Goal: Register for event/course

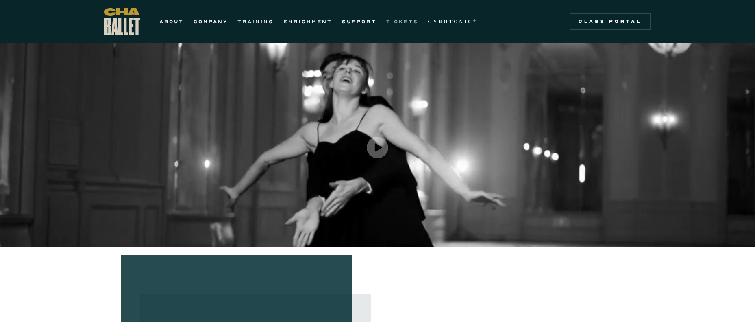
click at [408, 20] on link "TICKETS" at bounding box center [402, 22] width 32 height 10
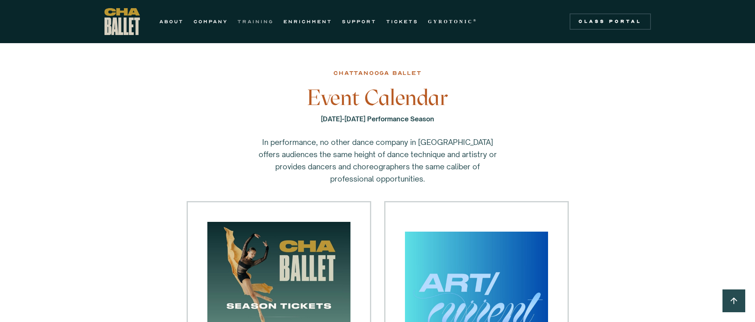
click at [258, 20] on link "TRAINING" at bounding box center [256, 22] width 36 height 10
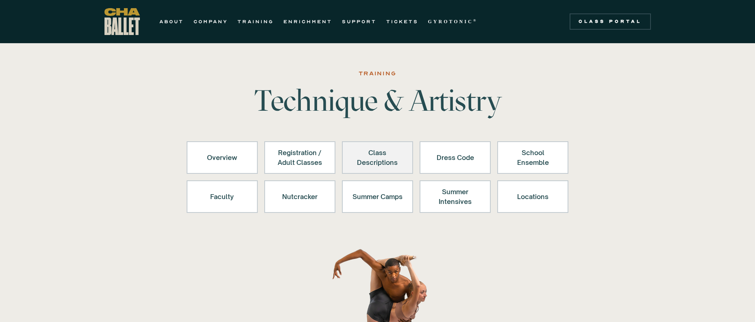
click at [380, 151] on div "Class Descriptions" at bounding box center [378, 158] width 50 height 20
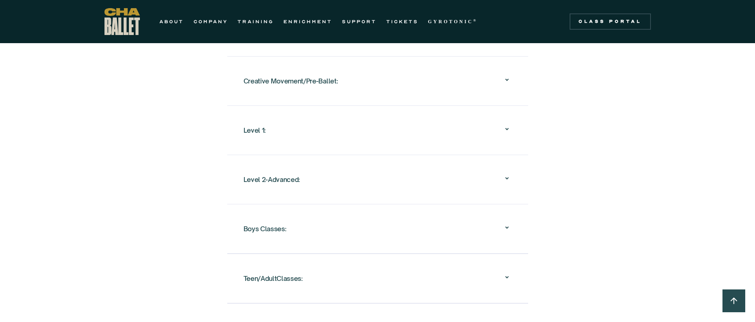
scroll to position [827, 0]
click at [507, 72] on icon at bounding box center [507, 77] width 10 height 10
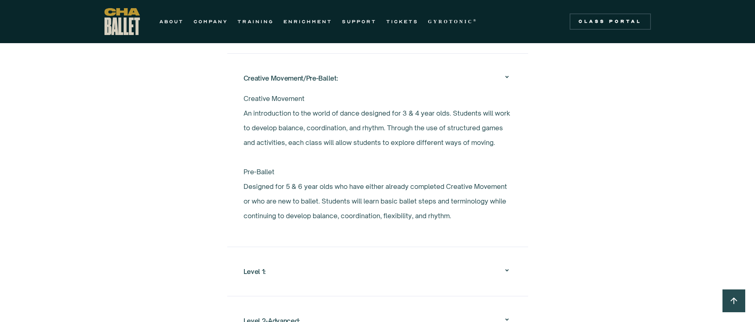
click at [507, 72] on icon at bounding box center [507, 77] width 10 height 10
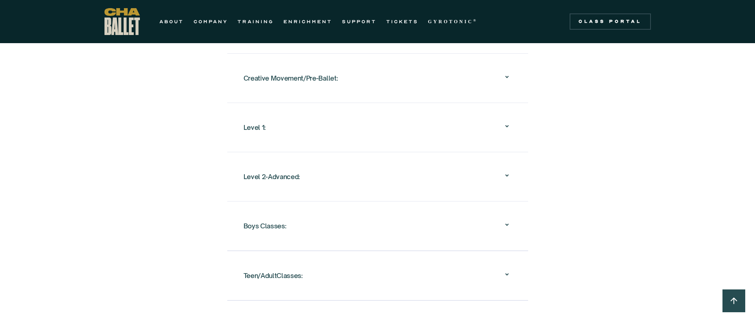
click at [507, 125] on icon at bounding box center [506, 126] width 3 height 2
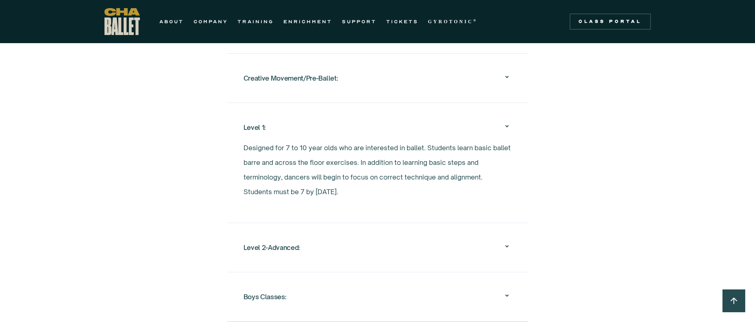
click at [507, 125] on icon at bounding box center [506, 126] width 3 height 2
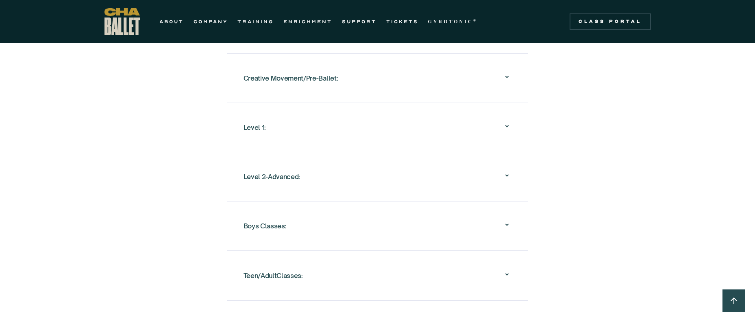
click at [509, 121] on icon at bounding box center [507, 126] width 10 height 10
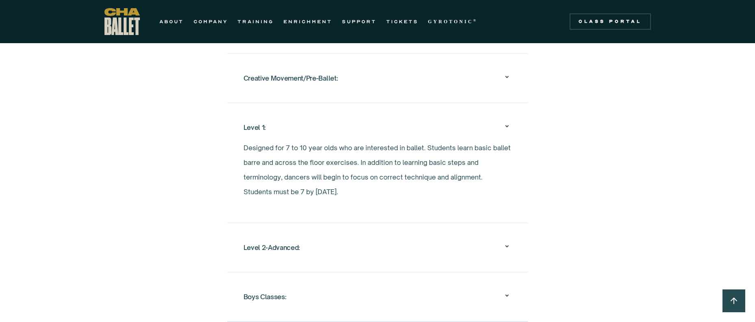
click at [506, 121] on icon at bounding box center [507, 126] width 10 height 10
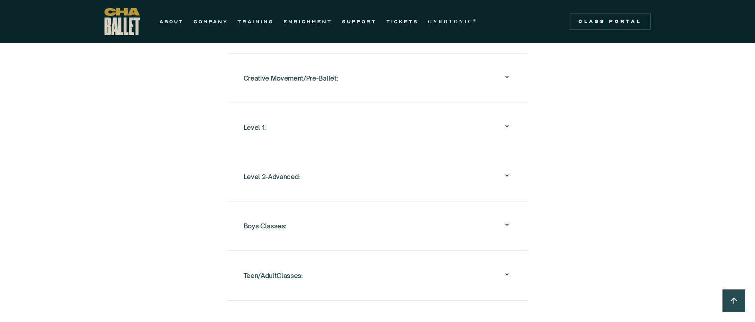
click at [506, 170] on icon at bounding box center [507, 175] width 10 height 10
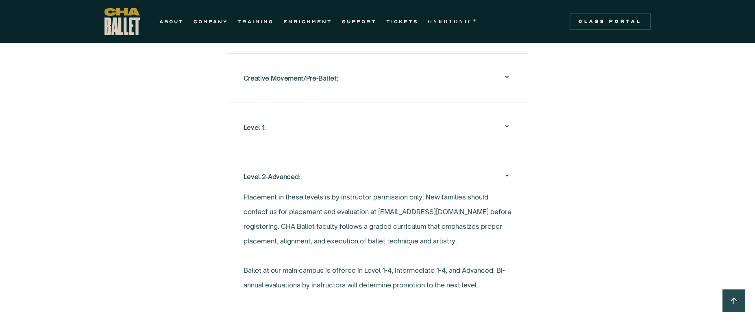
click at [506, 170] on icon at bounding box center [507, 175] width 10 height 10
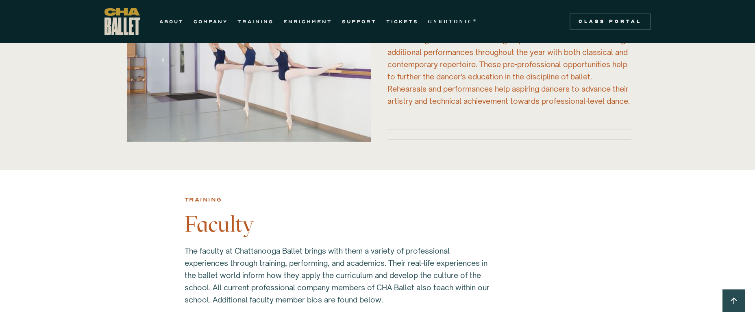
scroll to position [1783, 0]
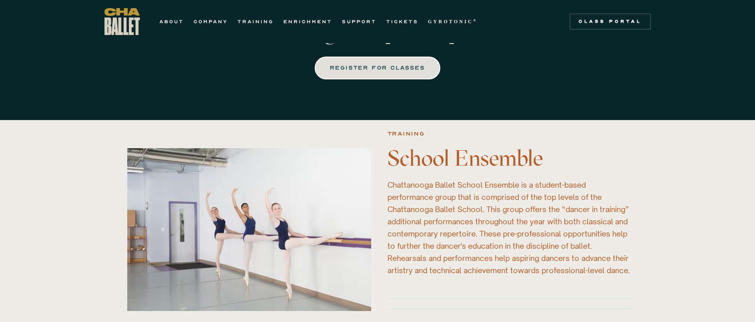
click at [398, 63] on div "REGISTER FOR CLASSES" at bounding box center [377, 68] width 94 height 10
